Goal: Task Accomplishment & Management: Complete application form

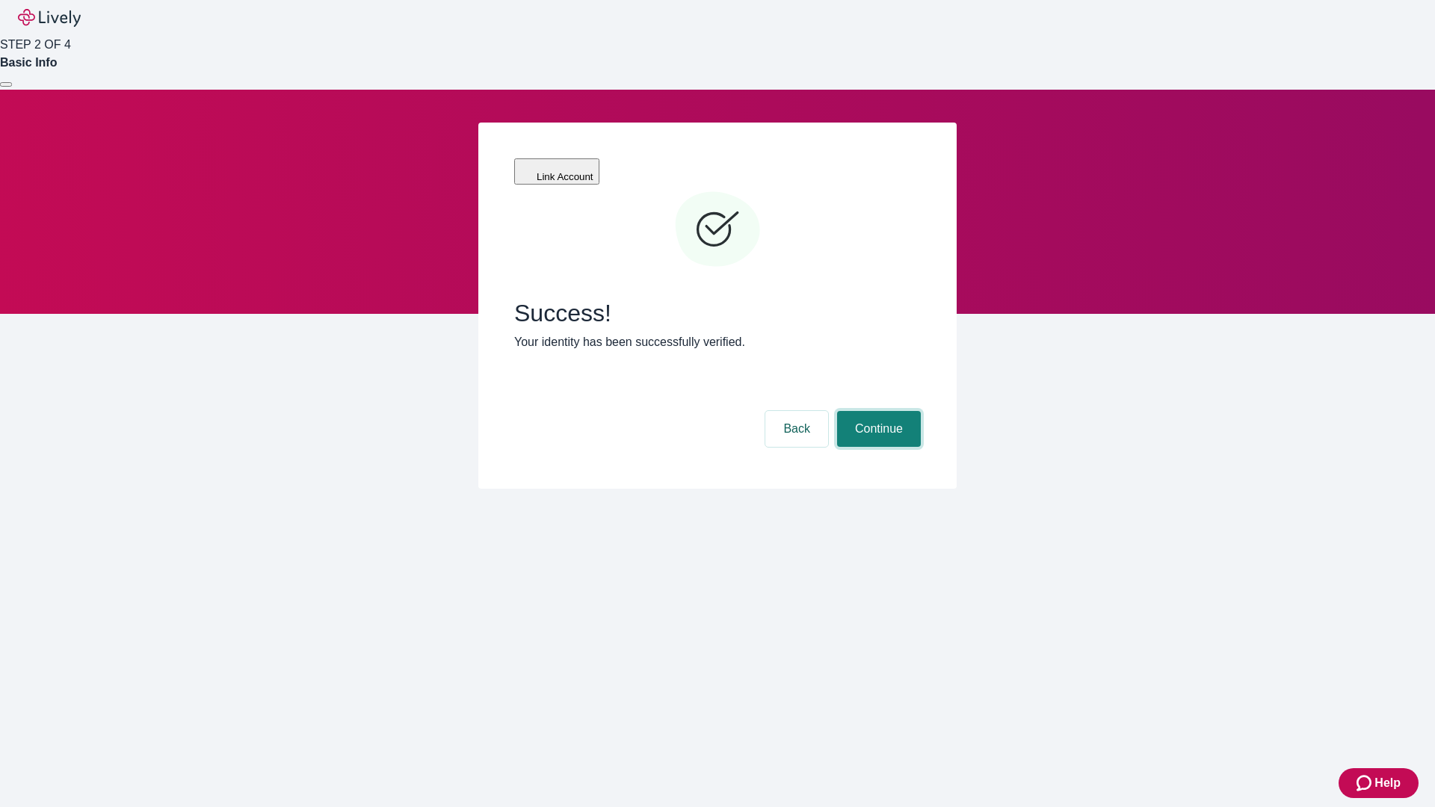
click at [920, 411] on button "Continue" at bounding box center [879, 429] width 84 height 36
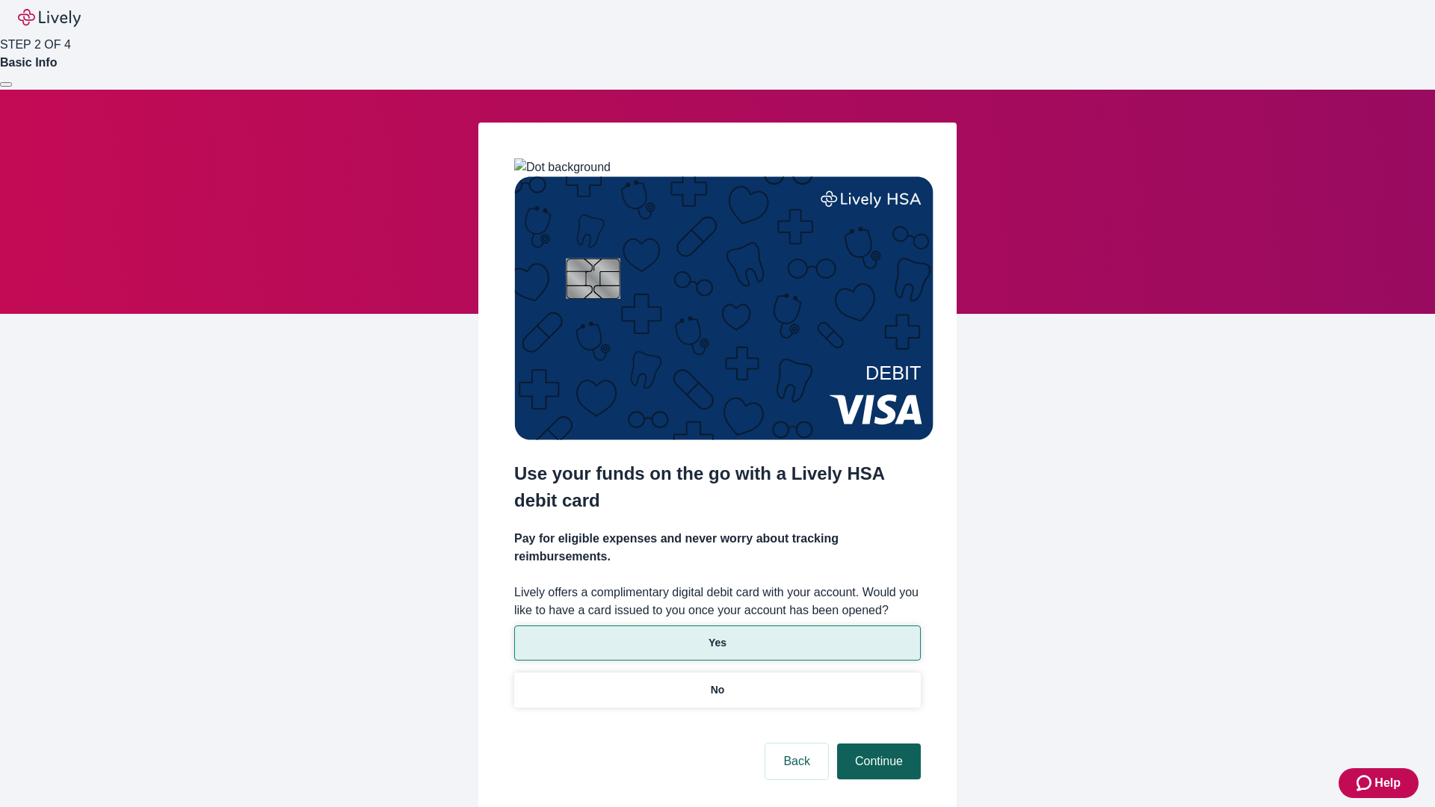
click at [717, 682] on p "No" at bounding box center [718, 690] width 14 height 16
click at [876, 743] on button "Continue" at bounding box center [879, 761] width 84 height 36
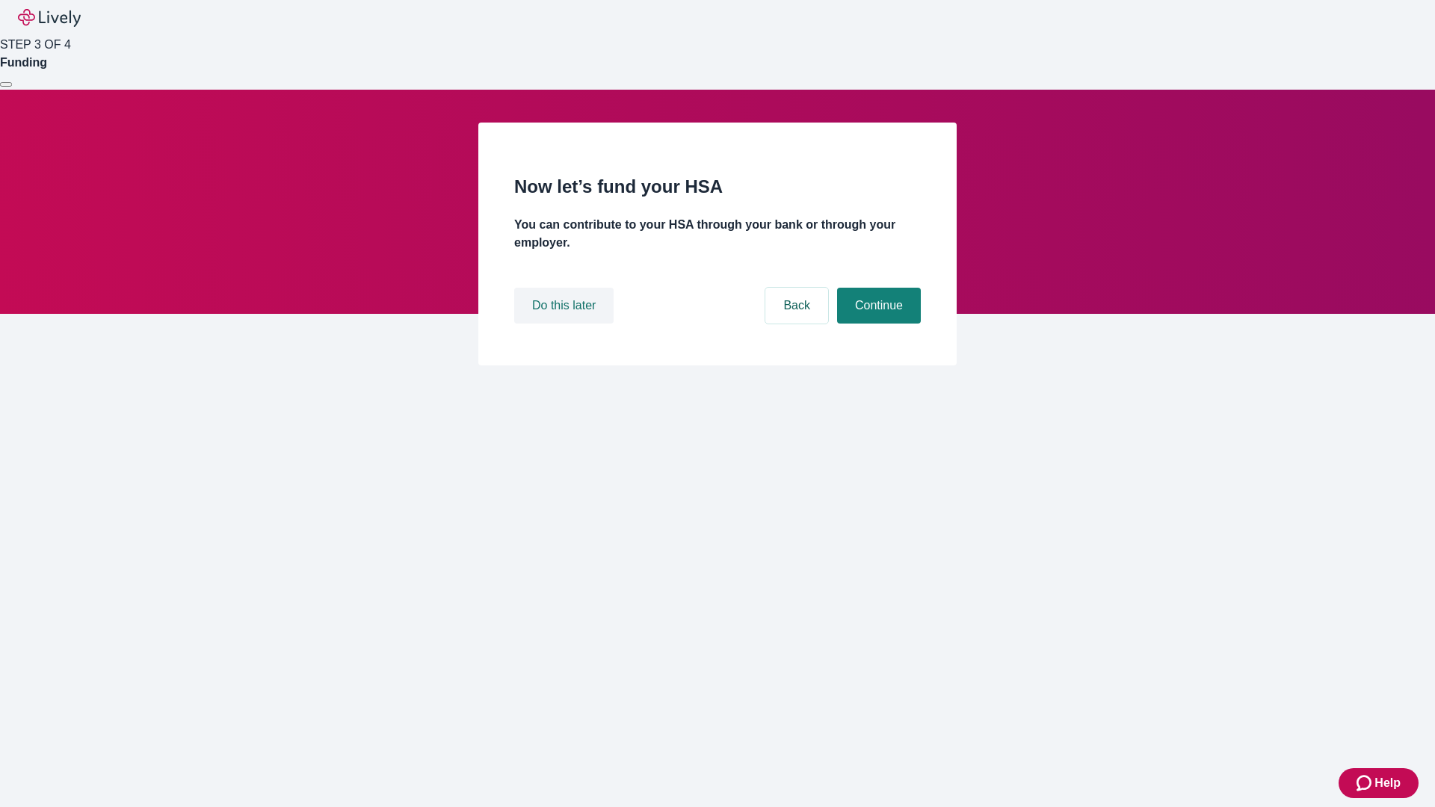
click at [566, 324] on button "Do this later" at bounding box center [563, 306] width 99 height 36
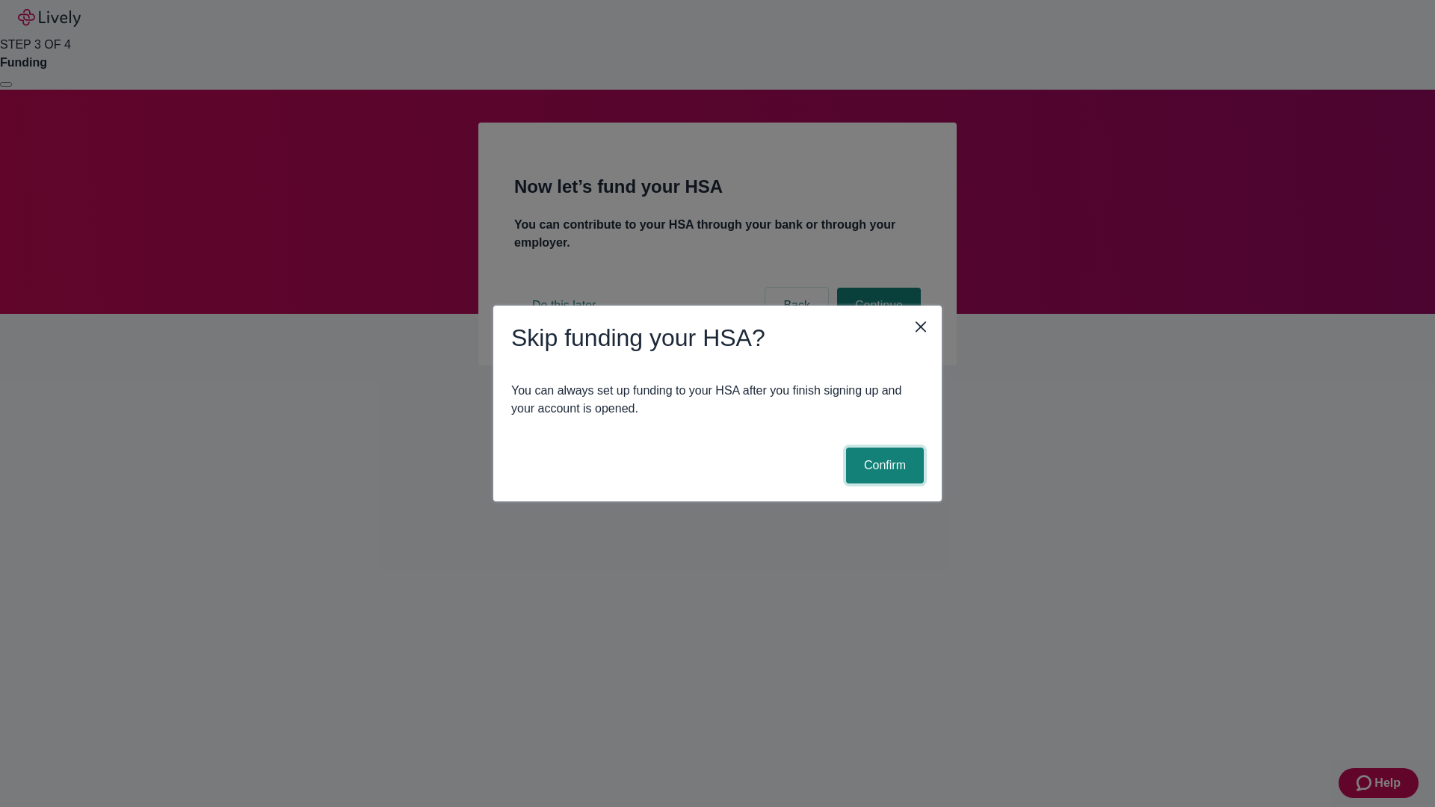
click at [882, 465] on button "Confirm" at bounding box center [885, 466] width 78 height 36
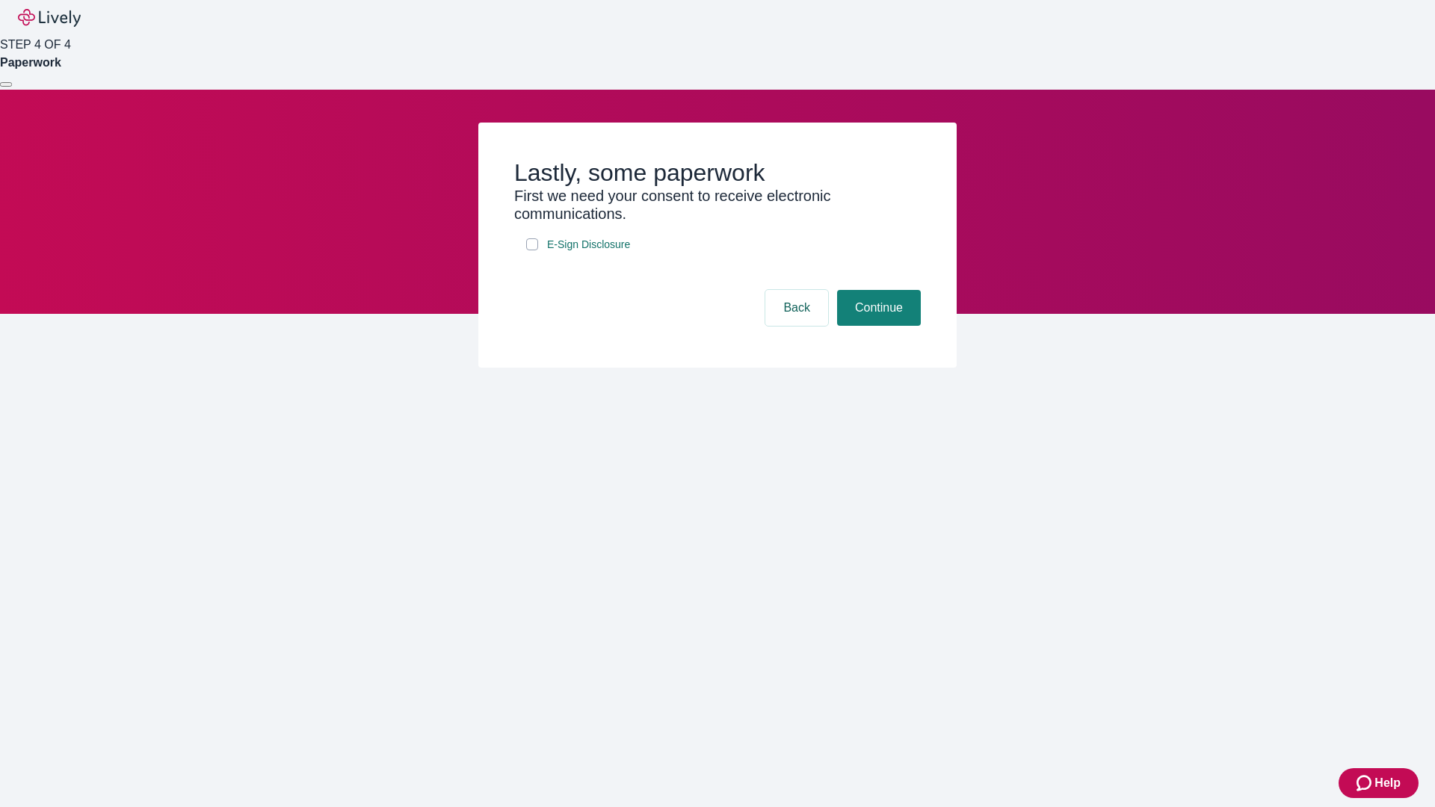
click at [532, 250] on input "E-Sign Disclosure" at bounding box center [532, 244] width 12 height 12
checkbox input "true"
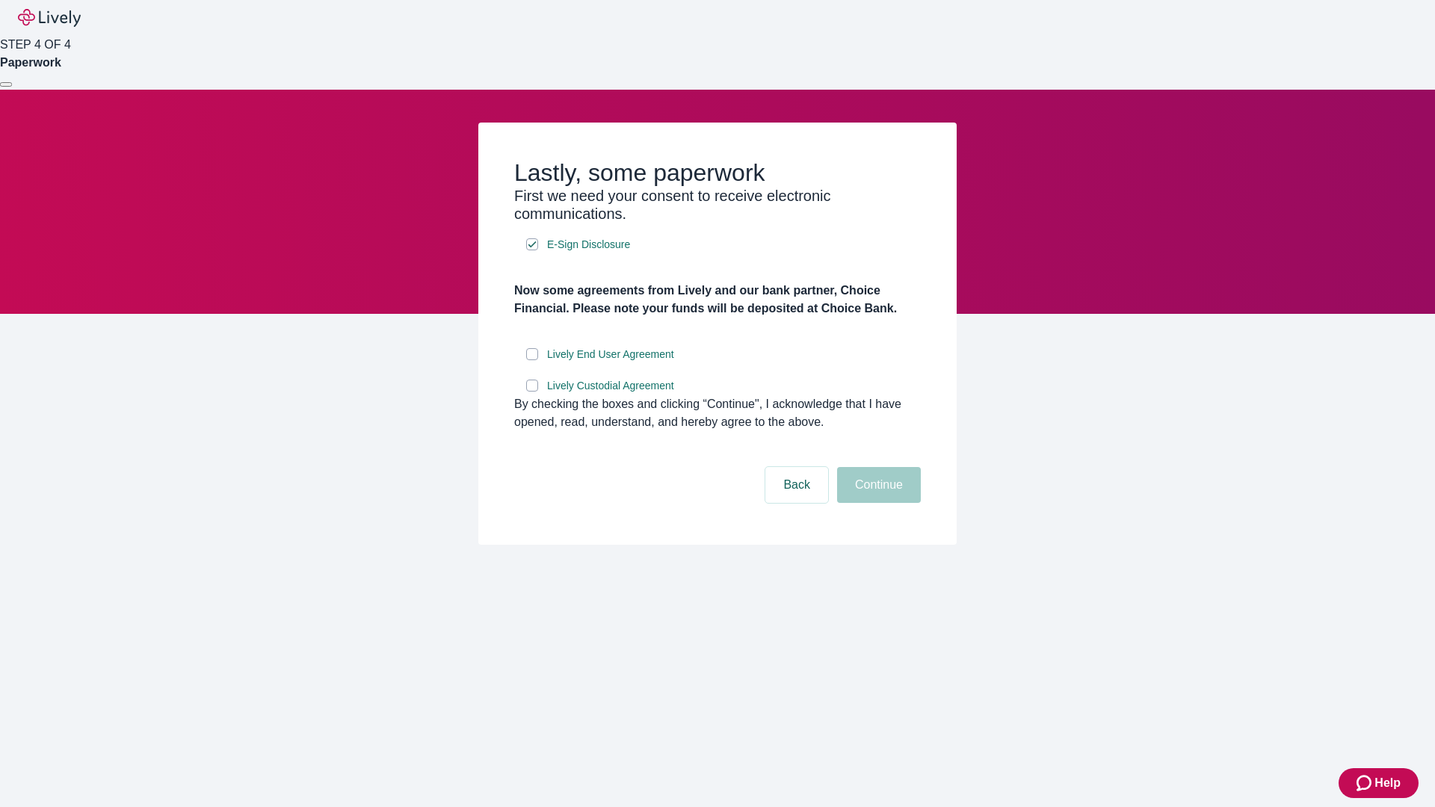
click at [532, 360] on input "Lively End User Agreement" at bounding box center [532, 354] width 12 height 12
checkbox input "true"
click at [532, 392] on input "Lively Custodial Agreement" at bounding box center [532, 386] width 12 height 12
checkbox input "true"
click at [876, 503] on button "Continue" at bounding box center [879, 485] width 84 height 36
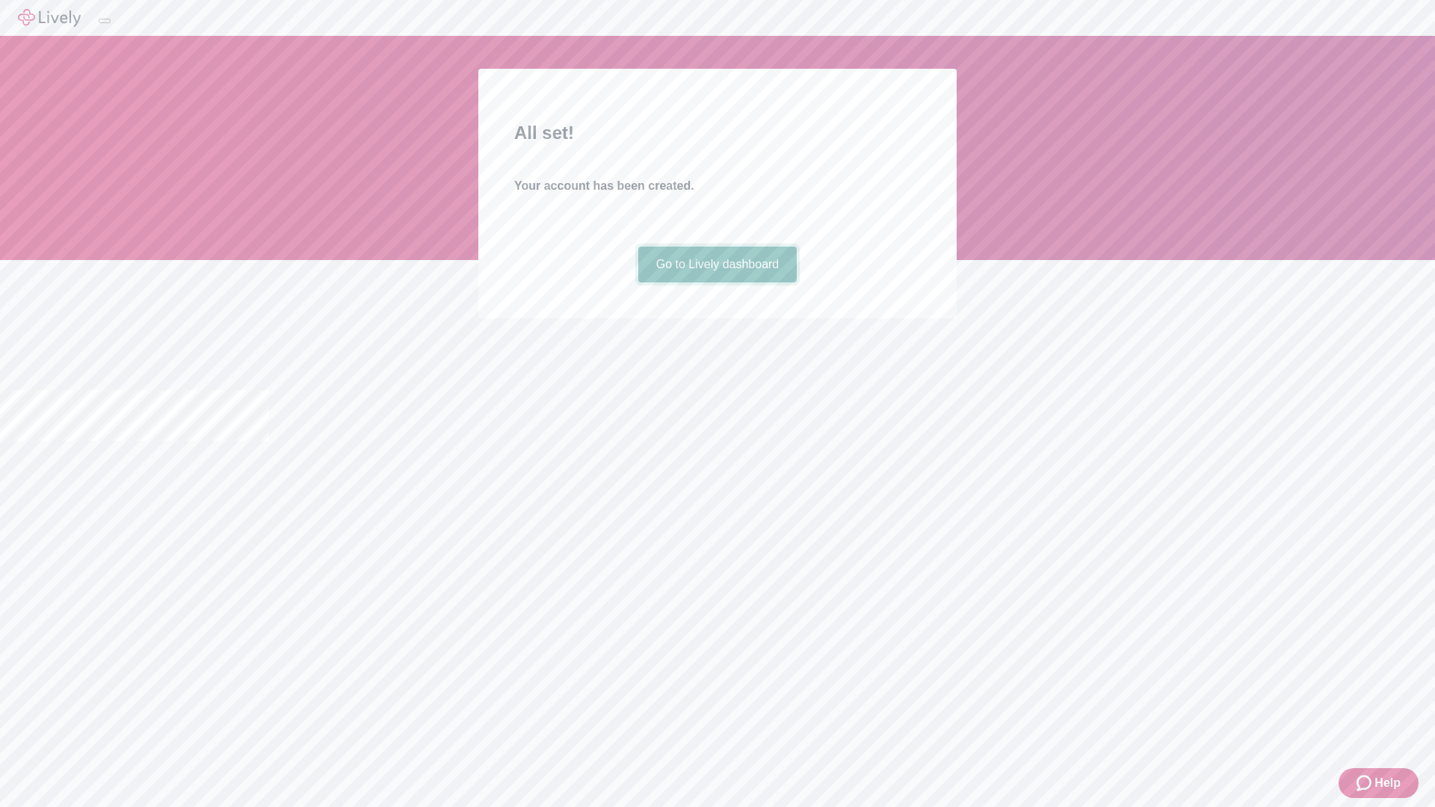
click at [717, 282] on link "Go to Lively dashboard" at bounding box center [717, 265] width 159 height 36
